Goal: Task Accomplishment & Management: Use online tool/utility

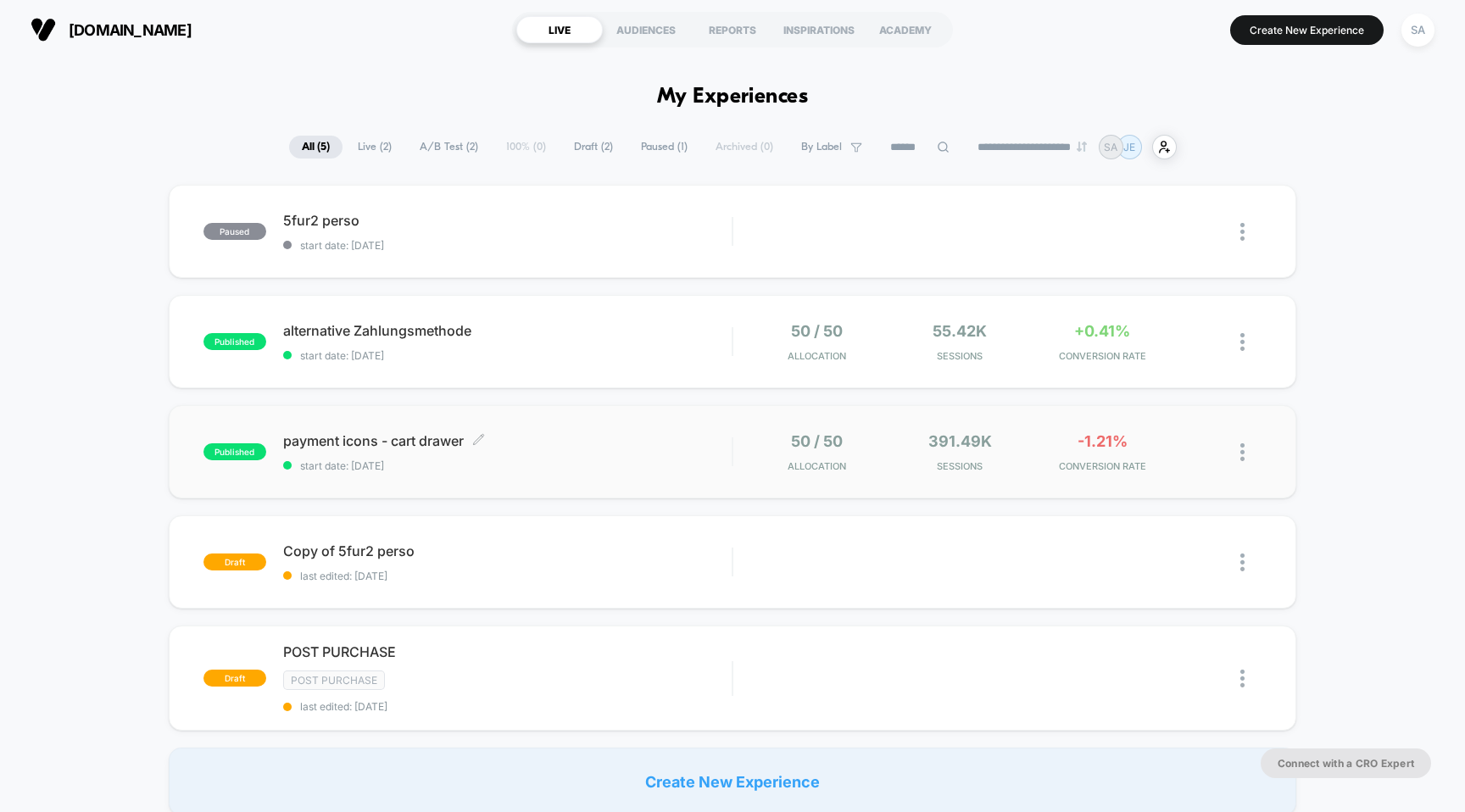
click at [428, 441] on span "payment icons - cart drawer Click to edit experience details" at bounding box center [508, 441] width 449 height 17
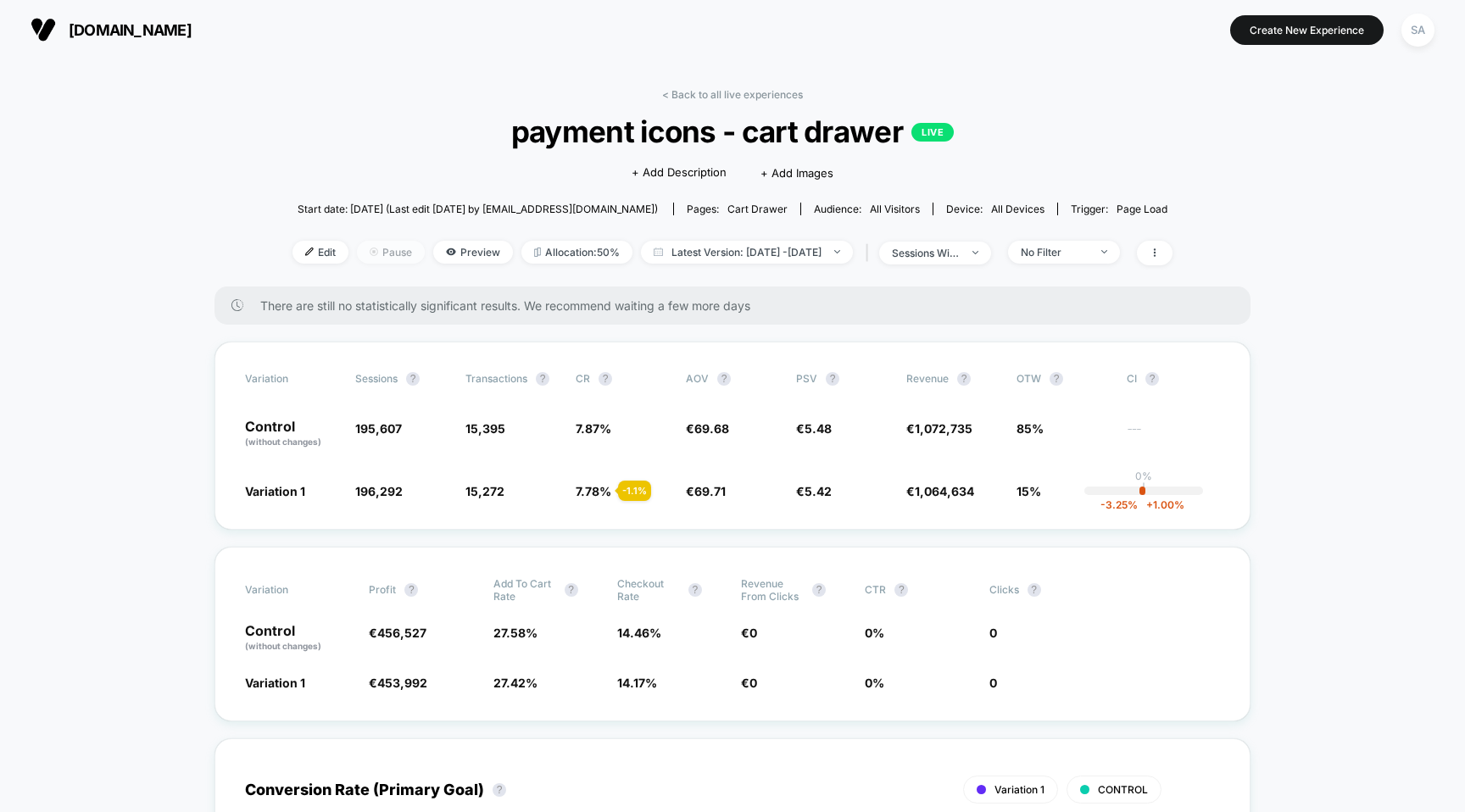
click at [357, 247] on span "Pause" at bounding box center [391, 252] width 68 height 23
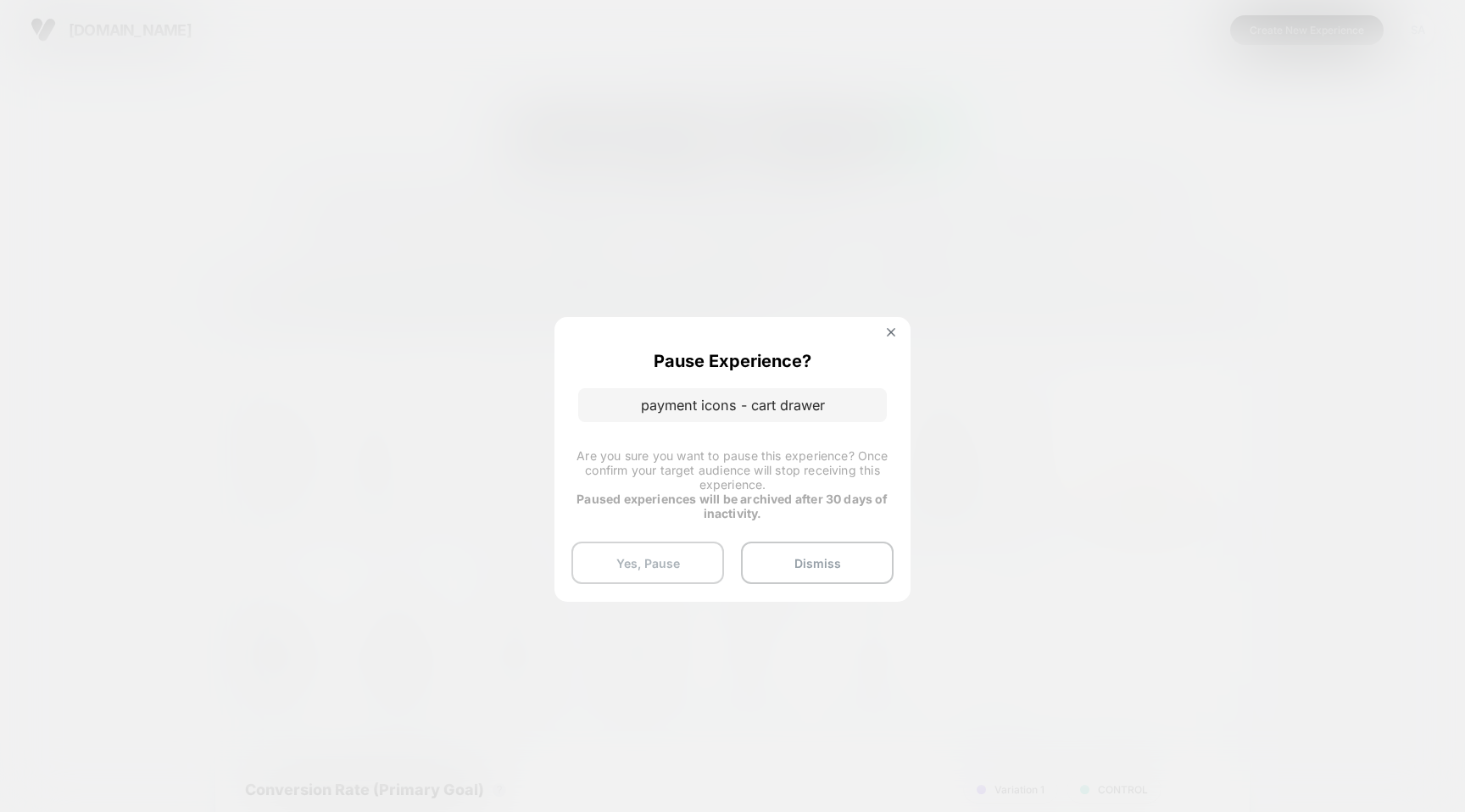
click at [684, 565] on button "Yes, Pause" at bounding box center [648, 562] width 153 height 42
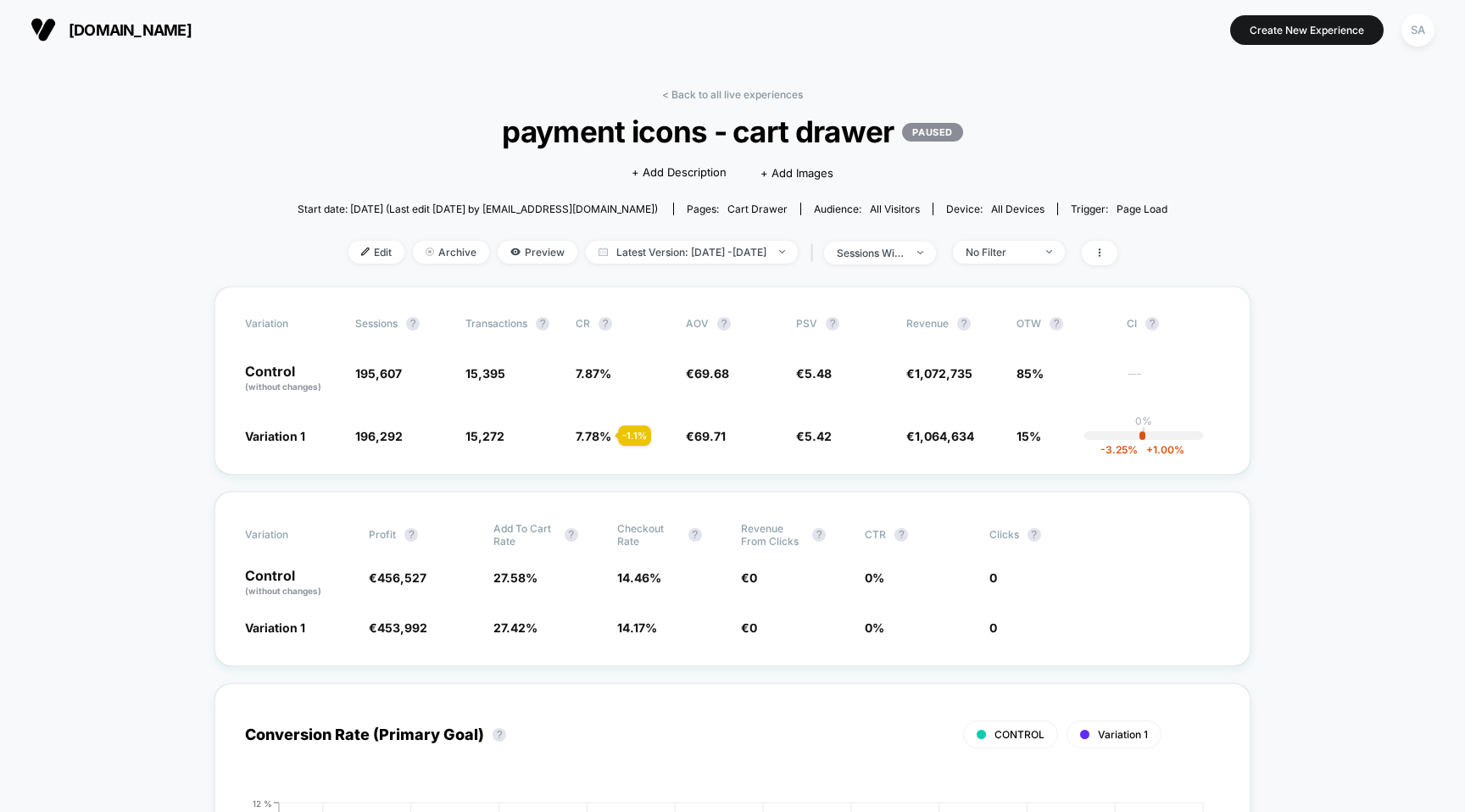
click at [106, 28] on span "[DOMAIN_NAME]" at bounding box center [131, 30] width 123 height 18
